Goal: Find contact information

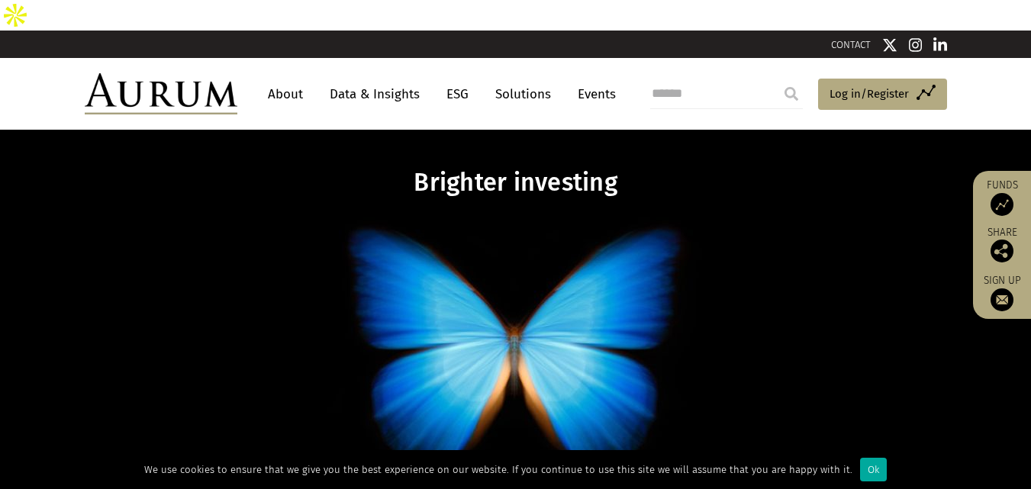
click at [433, 249] on p at bounding box center [515, 351] width 589 height 293
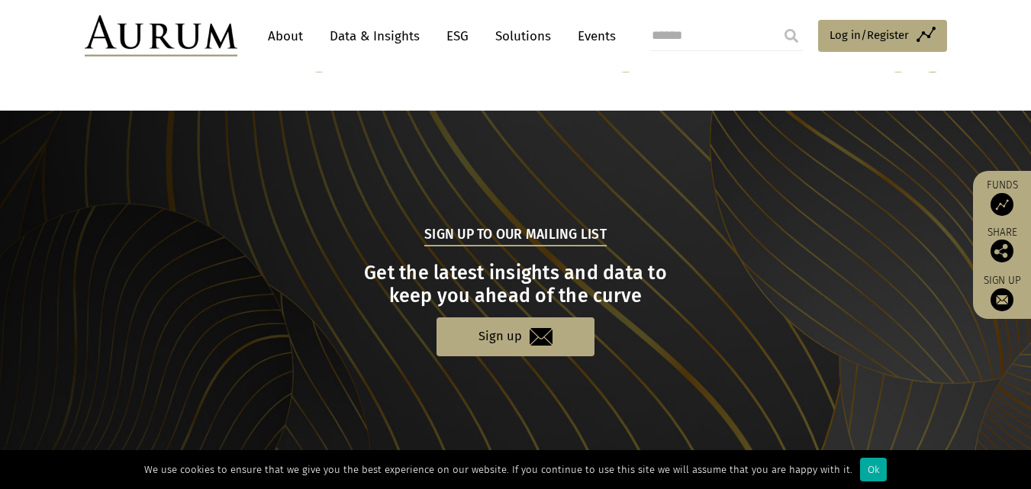
scroll to position [1644, 0]
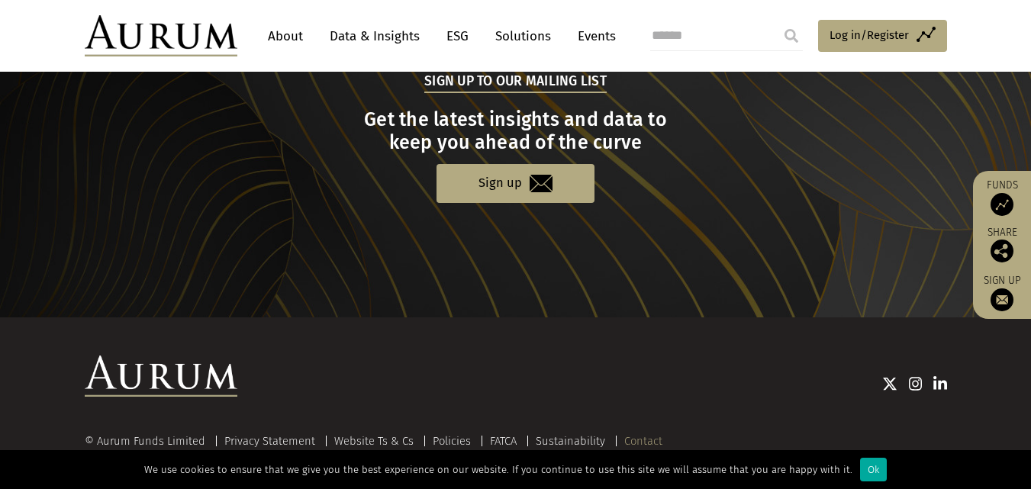
click at [636, 434] on link "Contact" at bounding box center [643, 441] width 38 height 14
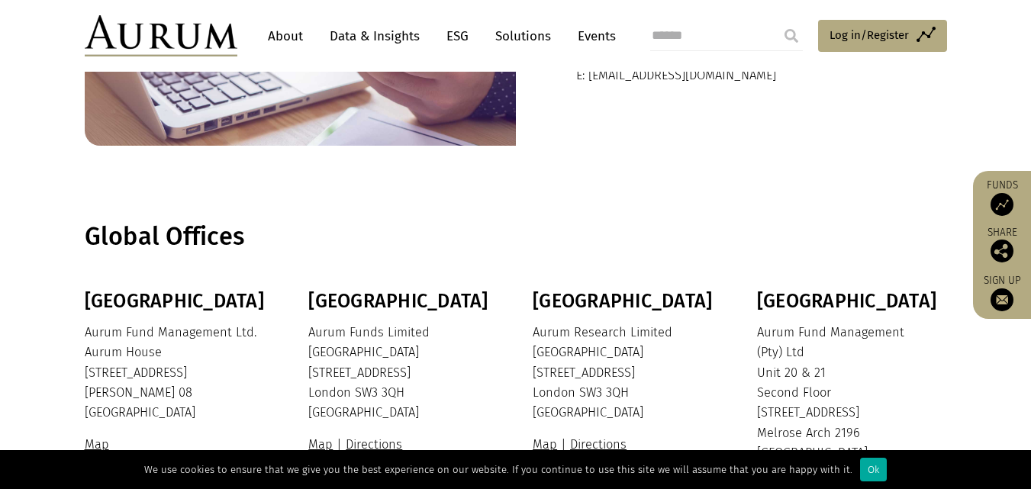
scroll to position [76, 0]
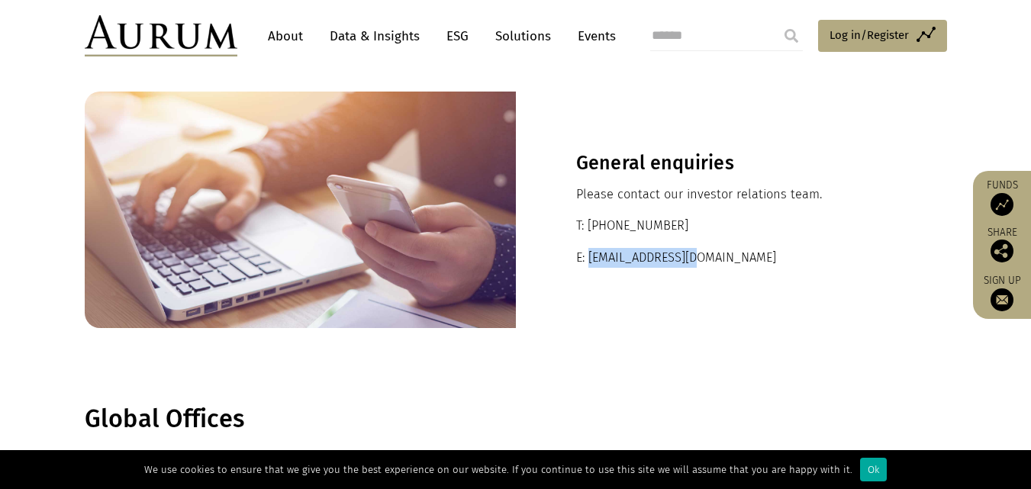
drag, startPoint x: 589, startPoint y: 226, endPoint x: 703, endPoint y: 227, distance: 113.7
click at [703, 248] on p "E: [EMAIL_ADDRESS][DOMAIN_NAME]" at bounding box center [731, 258] width 311 height 20
copy p "[EMAIL_ADDRESS][DOMAIN_NAME]"
click at [414, 366] on section "Global Offices" at bounding box center [515, 419] width 1031 height 106
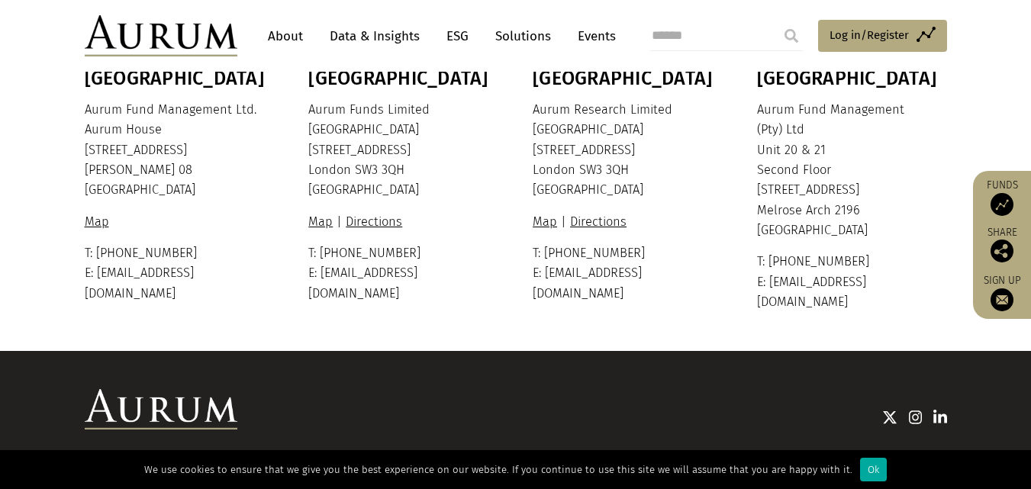
scroll to position [495, 0]
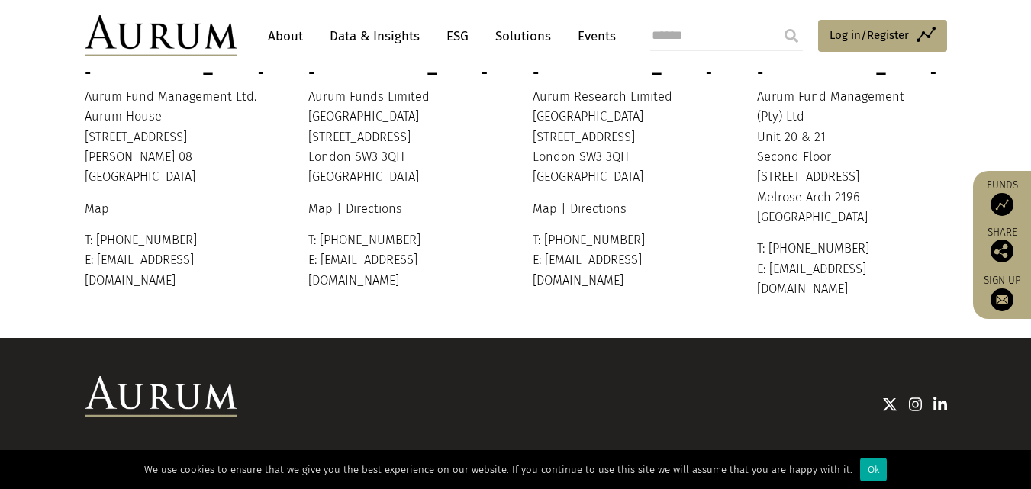
click at [100, 230] on p "T: [PHONE_NUMBER] E: [EMAIL_ADDRESS][DOMAIN_NAME]" at bounding box center [178, 260] width 186 height 60
drag, startPoint x: 100, startPoint y: 228, endPoint x: 184, endPoint y: 224, distance: 84.0
click at [184, 230] on p "T: [PHONE_NUMBER] E: [EMAIL_ADDRESS][DOMAIN_NAME]" at bounding box center [178, 260] width 186 height 60
copy div "[EMAIL_ADDRESS][DOMAIN_NAME]"
click at [400, 264] on section "Bermuda Aurum Fund Management Ltd. [GEOGRAPHIC_DATA] [STREET_ADDRESS][PERSON_NA…" at bounding box center [515, 195] width 1031 height 283
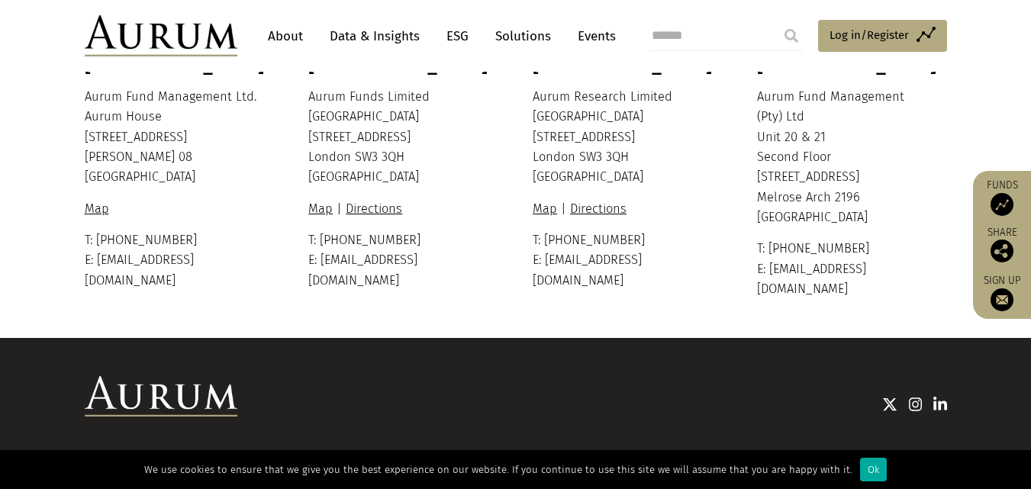
click at [656, 259] on section "Bermuda Aurum Fund Management Ltd. [GEOGRAPHIC_DATA] [STREET_ADDRESS][PERSON_NA…" at bounding box center [515, 195] width 1031 height 283
click at [774, 243] on p "T: [PHONE_NUMBER] E: [EMAIL_ADDRESS][DOMAIN_NAME]" at bounding box center [850, 269] width 186 height 60
drag, startPoint x: 774, startPoint y: 243, endPoint x: 868, endPoint y: 237, distance: 94.1
click at [868, 239] on p "T: [PHONE_NUMBER] E: [EMAIL_ADDRESS][DOMAIN_NAME]" at bounding box center [850, 269] width 186 height 60
copy div "[EMAIL_ADDRESS][DOMAIN_NAME]"
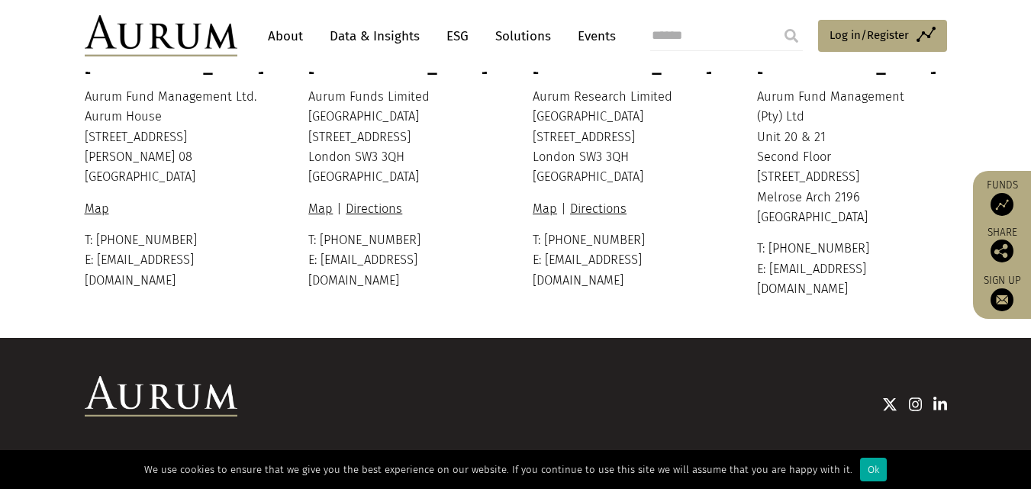
click at [462, 282] on section "Bermuda Aurum Fund Management Ltd. [GEOGRAPHIC_DATA] [STREET_ADDRESS][PERSON_NA…" at bounding box center [515, 195] width 1031 height 283
